Goal: Obtain resource: Obtain resource

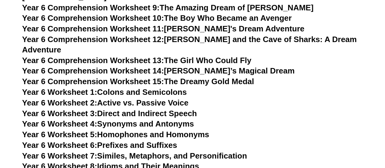
scroll to position [3591, 0]
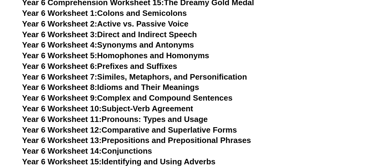
scroll to position [3664, 0]
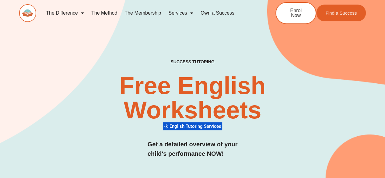
click at [356, 160] on div "SUCCESS TUTORING​ Free English Worksheets​ English Tutoring Services Get a deta…" at bounding box center [192, 115] width 347 height 112
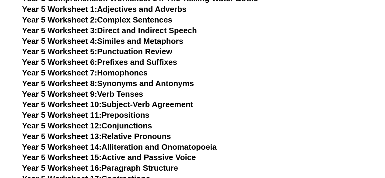
scroll to position [3118, 0]
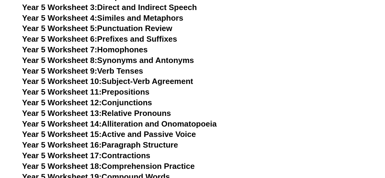
click at [0, 73] on section "Year 3 English Worksheets English Tutoring Services Kindergarten Worksheets Yea…" at bounding box center [192, 168] width 385 height 2566
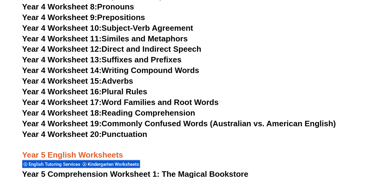
scroll to position [2770, 0]
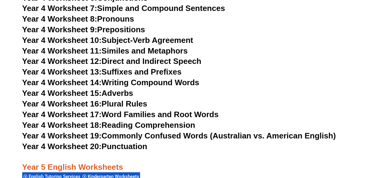
click at [261, 106] on h3 "Year 4 Worksheet 16: Plural Rules" at bounding box center [192, 104] width 341 height 10
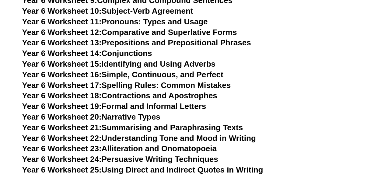
scroll to position [3673, 0]
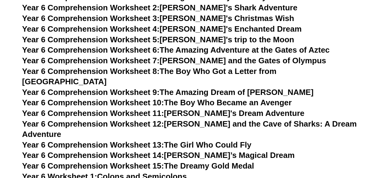
scroll to position [3422, 0]
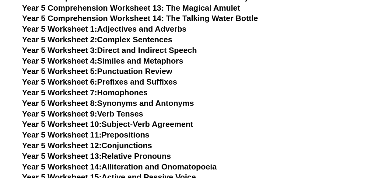
scroll to position [3076, 0]
